Goal: Task Accomplishment & Management: Complete application form

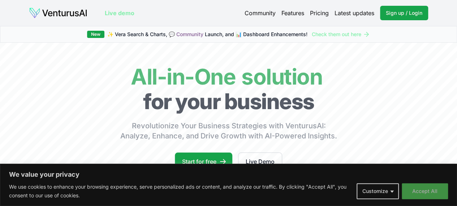
click at [428, 184] on button "Accept All" at bounding box center [425, 191] width 46 height 16
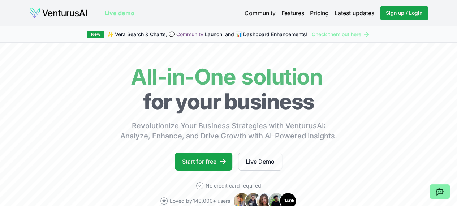
click at [316, 14] on link "Pricing" at bounding box center [319, 13] width 19 height 9
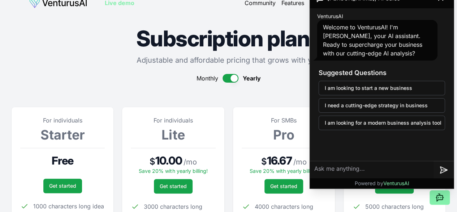
scroll to position [9, 0]
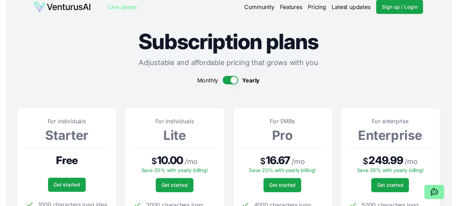
scroll to position [0, 0]
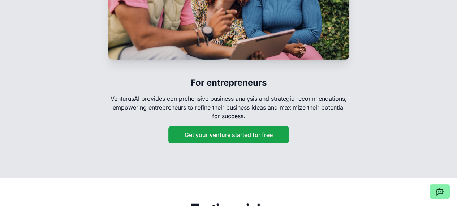
scroll to position [1205, 0]
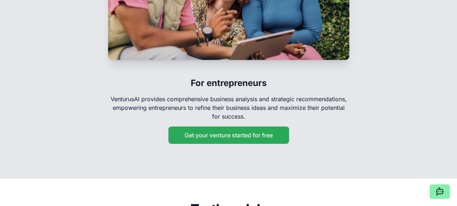
click at [221, 144] on button "Get your venture started for free" at bounding box center [229, 135] width 121 height 17
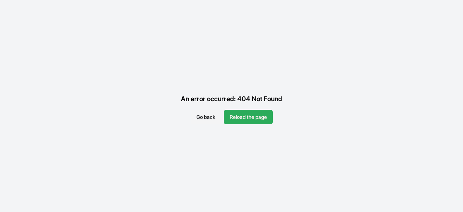
click at [243, 111] on button "Reload the page" at bounding box center [248, 117] width 49 height 14
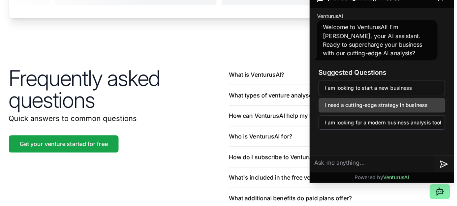
scroll to position [1624, 0]
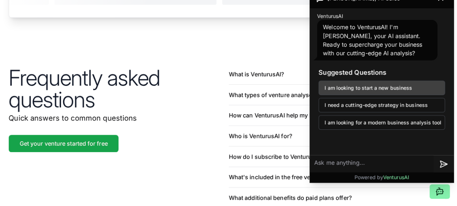
click at [363, 86] on button "I am looking to start a new business" at bounding box center [382, 88] width 127 height 14
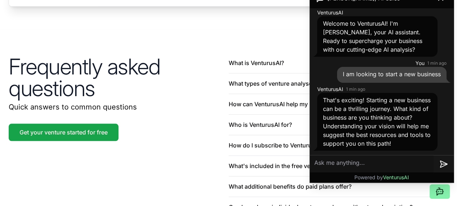
scroll to position [1636, 0]
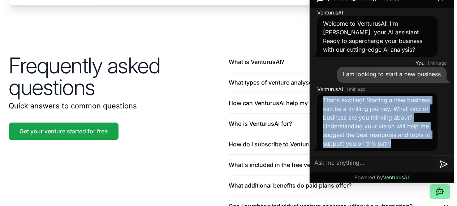
drag, startPoint x: 323, startPoint y: 90, endPoint x: 350, endPoint y: 142, distance: 58.7
click at [350, 142] on div "That's exciting! Starting a new business can be a thrilling journey. What kind …" at bounding box center [378, 122] width 120 height 58
copy span "That's exciting! Starting a new business can be a thrilling journey. What kind …"
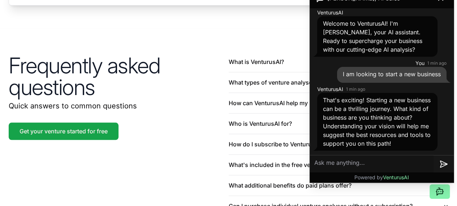
click at [352, 163] on textarea at bounding box center [372, 164] width 124 height 17
paste textarea "Problem: Small businesses, consultants, and even law firms waste hours manually…"
type textarea "Problem: Small businesses, consultants, and even law firms waste hours manually…"
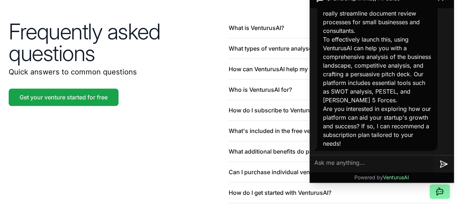
scroll to position [1670, 0]
click at [352, 168] on textarea at bounding box center [372, 164] width 124 height 17
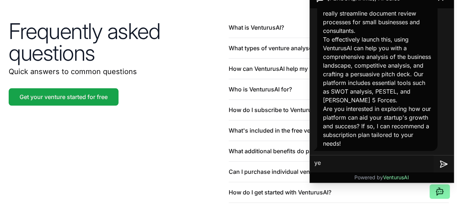
type textarea "yes"
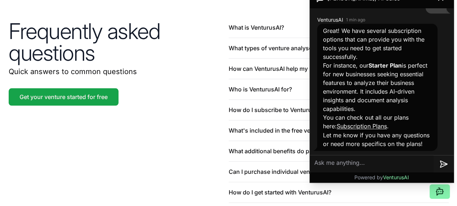
scroll to position [1797, 0]
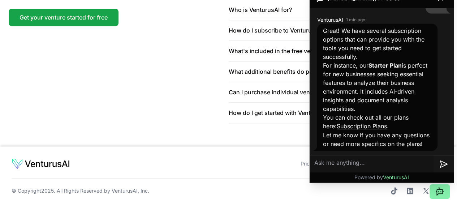
click at [349, 123] on link "Subscription Plans" at bounding box center [362, 126] width 50 height 7
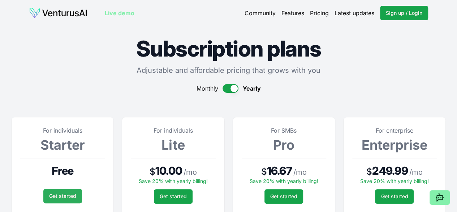
click at [64, 202] on link "Get started" at bounding box center [62, 195] width 39 height 14
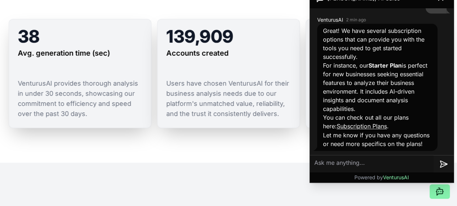
scroll to position [542, 0]
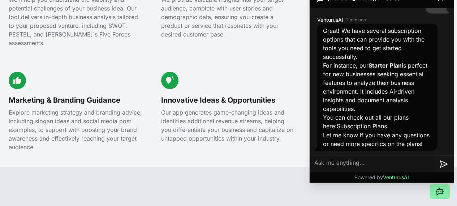
scroll to position [832, 0]
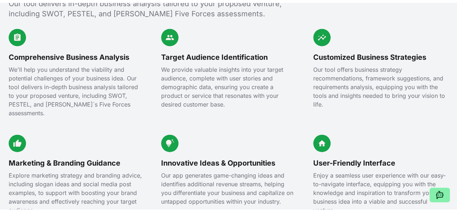
scroll to position [0, 0]
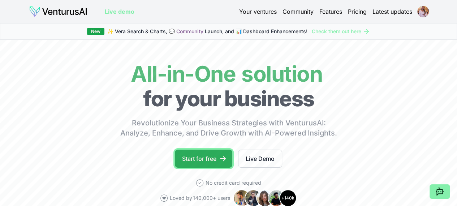
click at [200, 166] on link "Start for free" at bounding box center [204, 159] width 58 height 18
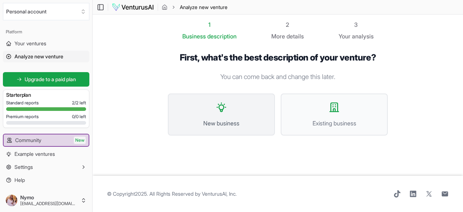
click at [224, 123] on span "New business" at bounding box center [221, 123] width 91 height 9
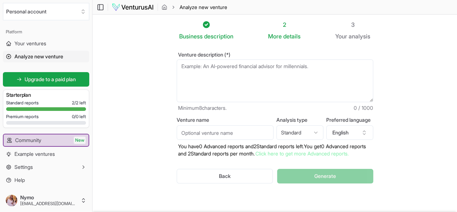
click at [212, 70] on textarea "Venture description (*)" at bounding box center [275, 80] width 197 height 43
paste textarea "Problem: Small businesses, consultants, and even law firms waste hours manually…"
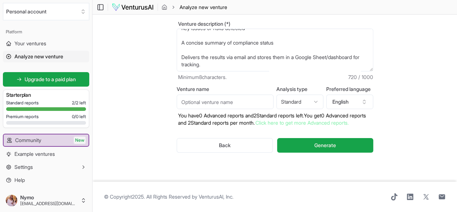
scroll to position [141, 0]
paste textarea "How it Works: Frontend: simple upload form (web/MVP) Backend: automated workflo…"
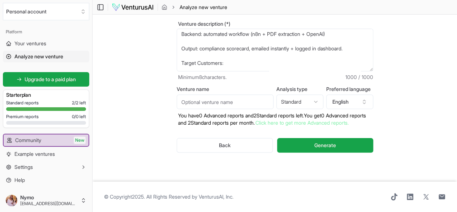
scroll to position [203, 0]
drag, startPoint x: 352, startPoint y: 45, endPoint x: 229, endPoint y: 37, distance: 122.5
click at [229, 37] on textarea "Problem: Small businesses, consultants, and even law firms waste hours manually…" at bounding box center [275, 50] width 197 height 43
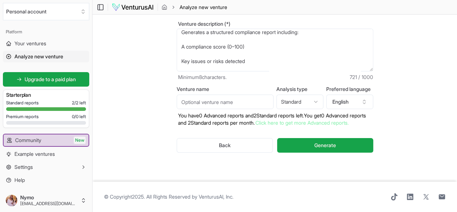
scroll to position [72, 0]
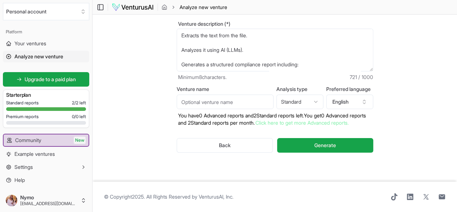
click at [215, 49] on textarea "Problem: Small businesses, consultants, and even law firms waste hours manually…" at bounding box center [275, 50] width 197 height 43
paste textarea "Businesses and consultants spend too much time and money manually reviewing con…"
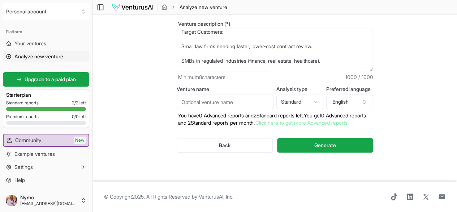
scroll to position [195, 0]
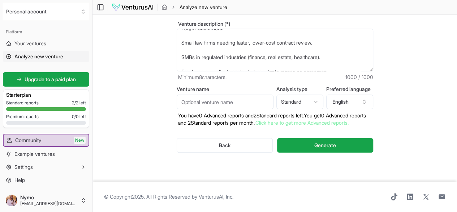
click at [208, 40] on textarea "Problem: Businesses and consultants spend too much time and money manually revi…" at bounding box center [275, 50] width 197 height 43
paste textarea "AI Compliance Copilot is an AI-powered assistant that helps small businesses, c…"
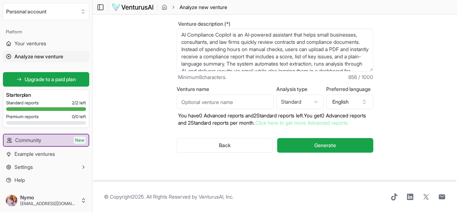
scroll to position [0, 0]
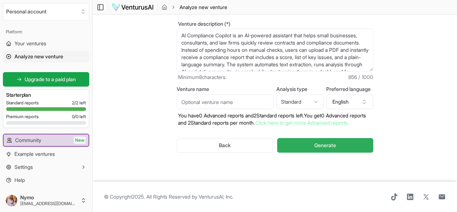
type textarea "AI Compliance Copilot is an AI-powered assistant that helps small businesses, c…"
click at [318, 138] on button "Generate" at bounding box center [325, 145] width 96 height 14
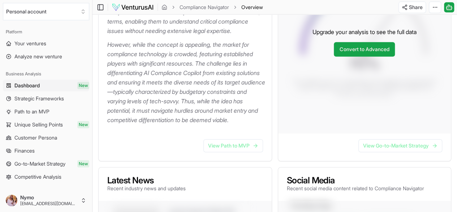
scroll to position [253, 0]
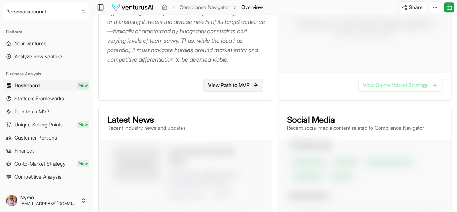
click at [236, 91] on link "View Path to MVP" at bounding box center [234, 84] width 60 height 13
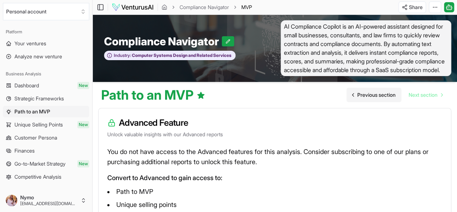
click at [373, 99] on link "Previous section" at bounding box center [374, 95] width 55 height 14
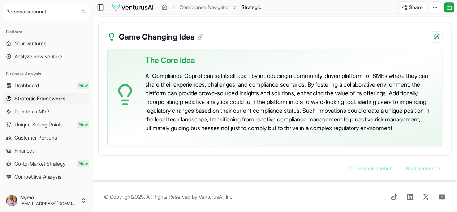
scroll to position [1725, 0]
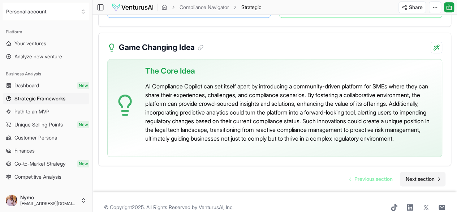
click at [427, 182] on span "Next section" at bounding box center [420, 178] width 29 height 7
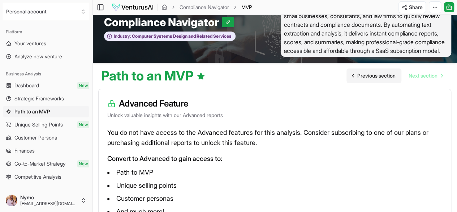
scroll to position [25, 0]
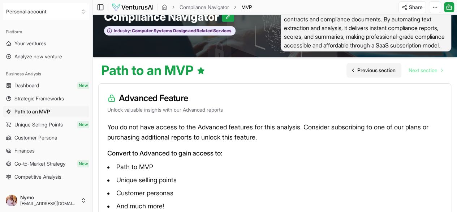
click at [380, 75] on link "Previous section" at bounding box center [374, 70] width 55 height 14
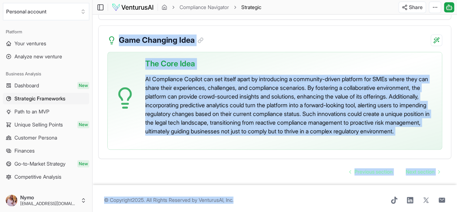
scroll to position [1752, 0]
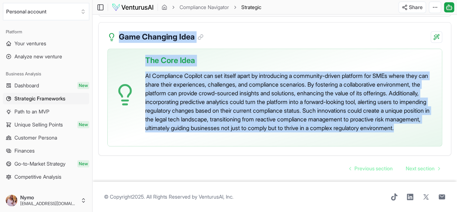
drag, startPoint x: 99, startPoint y: 52, endPoint x: 302, endPoint y: 135, distance: 219.5
copy main "Loremipsu Dolorsitam Consecte adipisc Elit seddoei Temporincidi UT Laboreetdo M…"
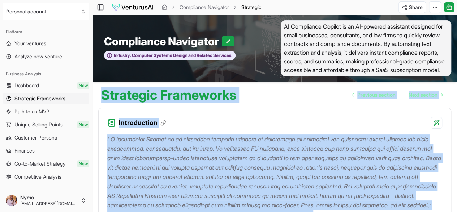
scroll to position [161, 0]
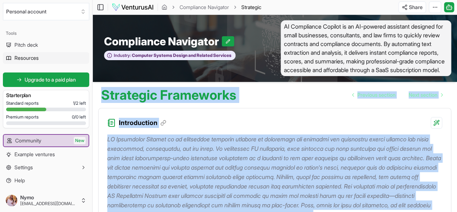
click at [25, 59] on span "Resources" at bounding box center [26, 57] width 24 height 7
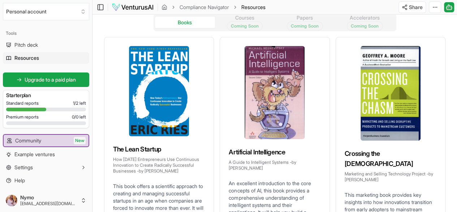
scroll to position [20, 0]
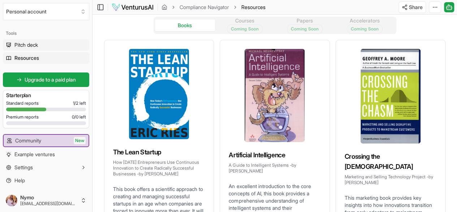
click at [19, 43] on span "Pitch deck" at bounding box center [26, 44] width 24 height 7
